Goal: Task Accomplishment & Management: Use online tool/utility

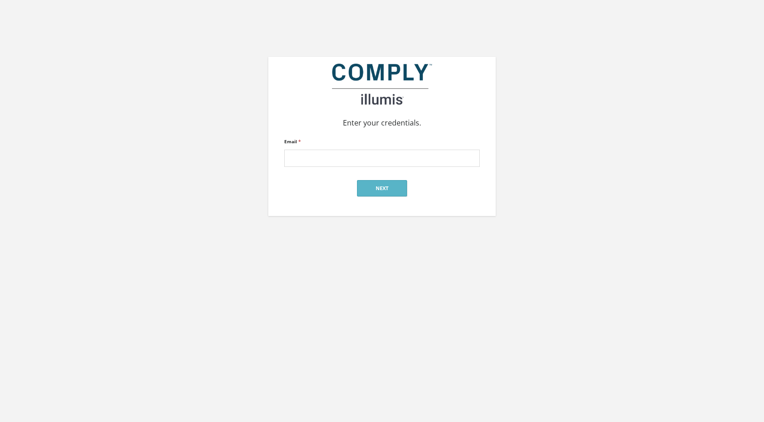
click at [349, 161] on input "Email *" at bounding box center [382, 158] width 196 height 17
click at [355, 156] on input "Email *" at bounding box center [382, 158] width 196 height 17
type input "[EMAIL_ADDRESS][DOMAIN_NAME]"
click at [368, 185] on button "Next" at bounding box center [382, 188] width 50 height 16
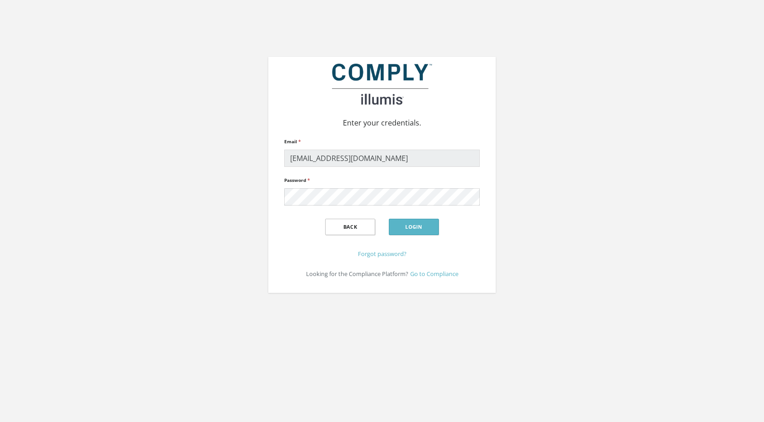
click input "submit" at bounding box center [0, 0] width 0 height 0
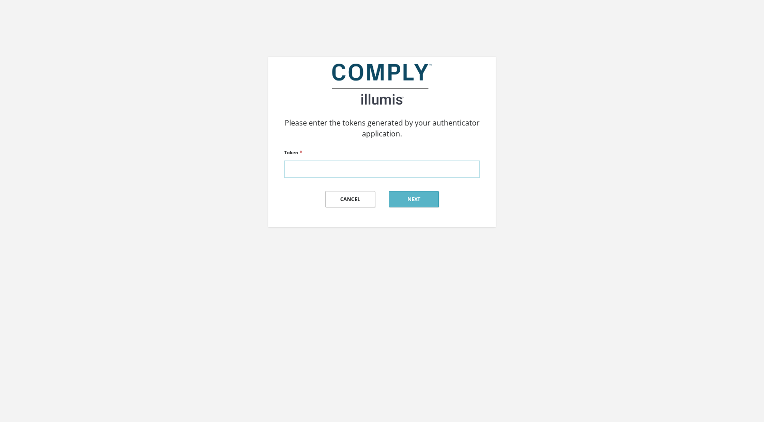
paste input "568584"
type input "568584"
click input "submit" at bounding box center [0, 0] width 0 height 0
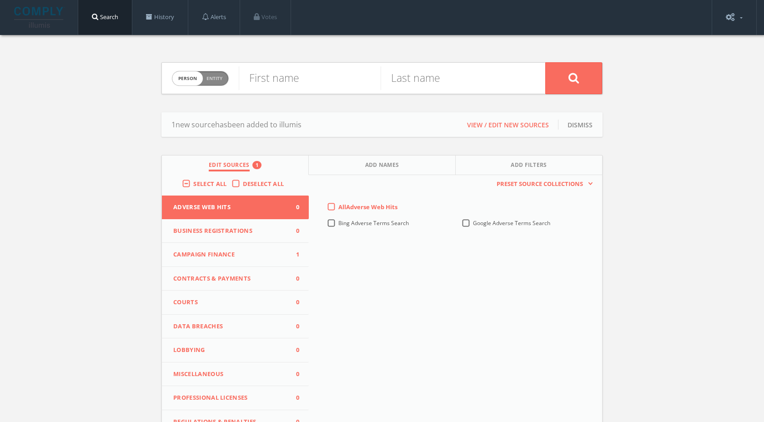
click at [348, 129] on div "1 new source has been added to illumis View / Edit new sources Dismiss" at bounding box center [381, 124] width 441 height 25
click at [478, 125] on button "View / Edit new sources" at bounding box center [508, 125] width 82 height 10
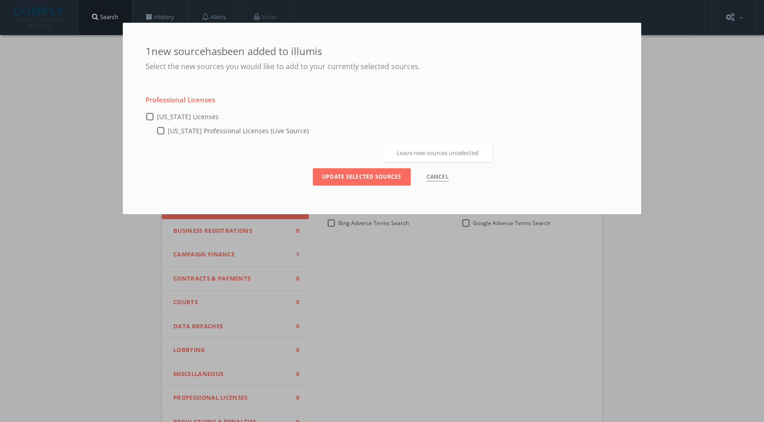
click at [436, 176] on button "Cancel Leave new sources unselected" at bounding box center [438, 174] width 22 height 13
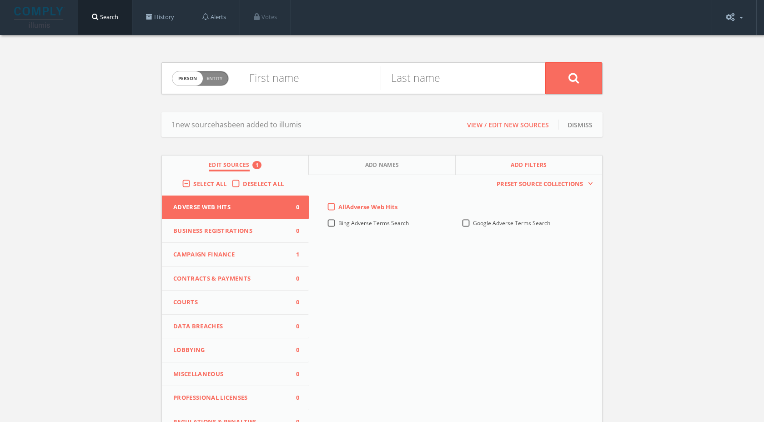
click at [506, 162] on button "Add Filters" at bounding box center [529, 166] width 146 height 20
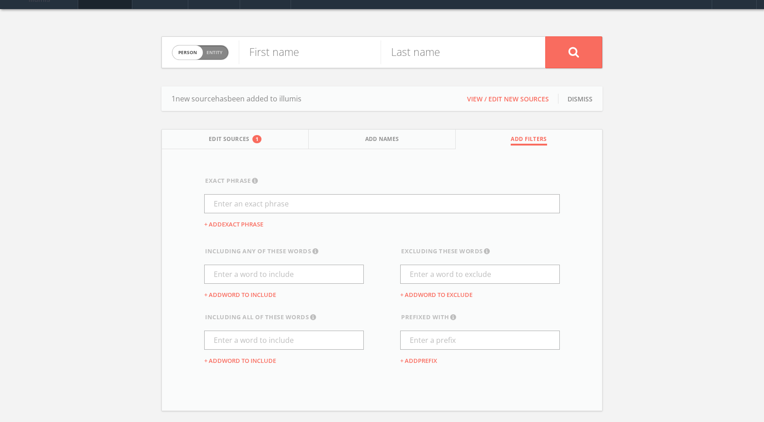
scroll to position [27, 0]
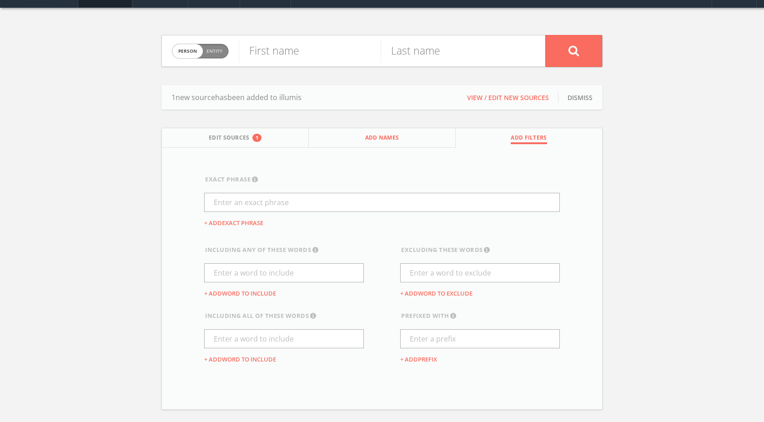
click at [380, 131] on button "Add Names" at bounding box center [382, 138] width 147 height 20
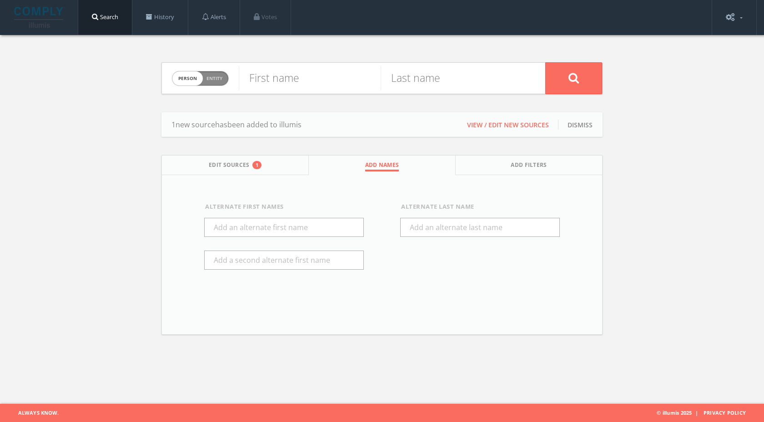
scroll to position [0, 0]
click at [279, 168] on button "Edit Sources 1" at bounding box center [235, 166] width 147 height 20
